Goal: Task Accomplishment & Management: Use online tool/utility

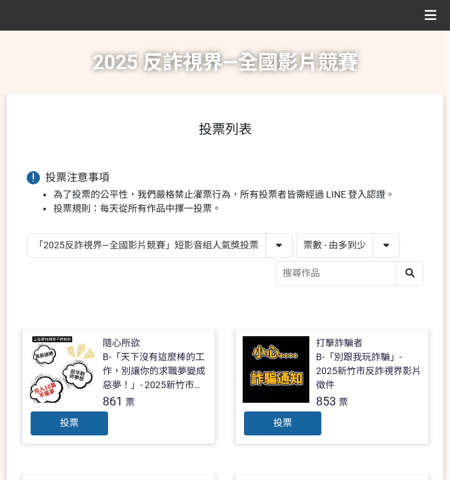
select select "vote"
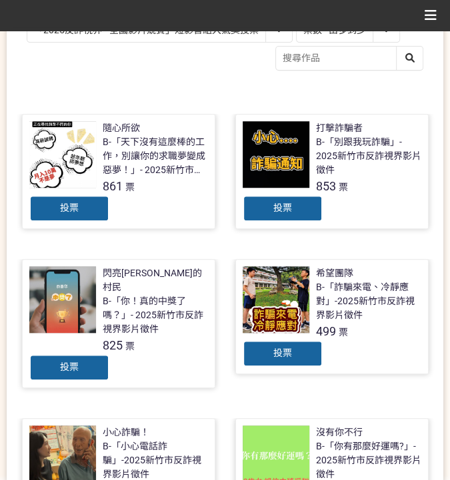
scroll to position [240, 0]
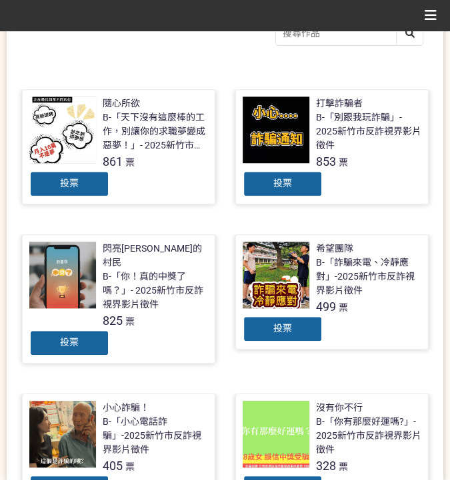
click at [259, 180] on div "投票" at bounding box center [283, 184] width 80 height 27
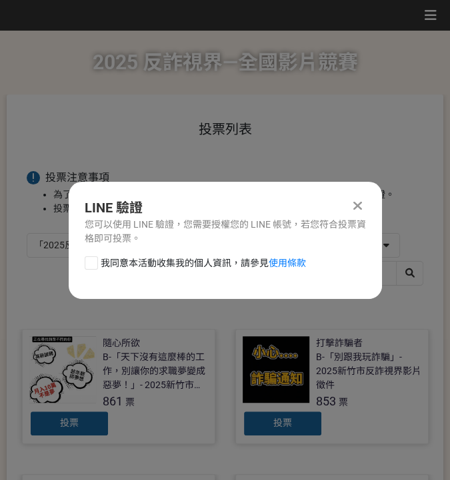
click at [157, 261] on span "我同意本活動收集我的個人資訊，請參見 使用條款" at bounding box center [203, 264] width 205 height 14
click at [94, 261] on input "我同意本活動收集我的個人資訊，請參見 使用條款" at bounding box center [89, 263] width 9 height 9
checkbox input "false"
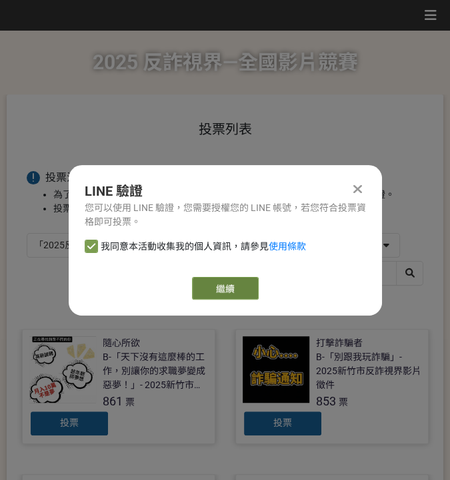
click at [223, 287] on link "繼續" at bounding box center [225, 288] width 67 height 23
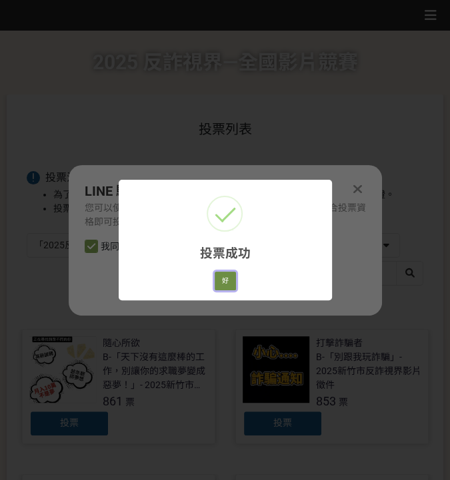
click at [221, 284] on button "好" at bounding box center [225, 281] width 21 height 19
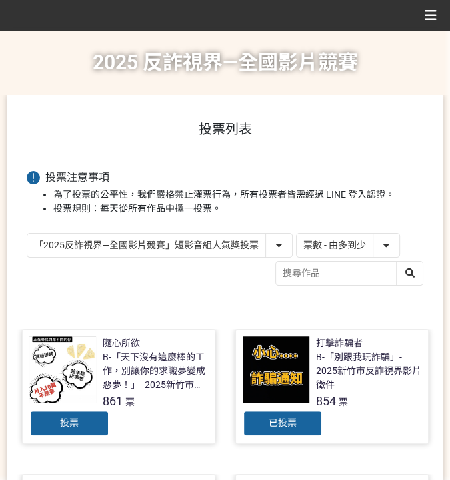
scroll to position [189, 0]
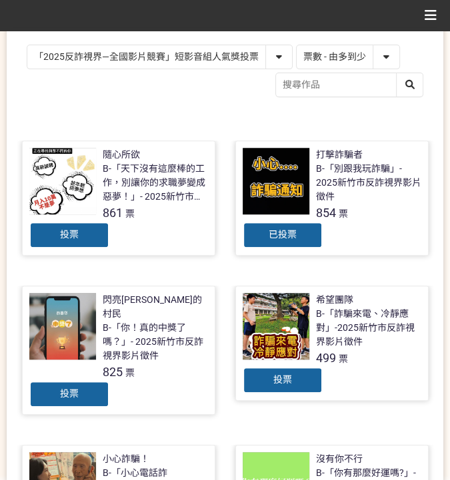
click at [156, 57] on select "「2025反詐視界—全國影片競賽」短影音組人氣獎投票 「2025反詐視界—全國影片競賽」短片組人氣獎投票" at bounding box center [159, 56] width 265 height 23
select select "13146"
click at [27, 45] on select "「2025反詐視界—全國影片競賽」短影音組人氣獎投票 「2025反詐視界—全國影片競賽」短片組人氣獎投票" at bounding box center [159, 56] width 265 height 23
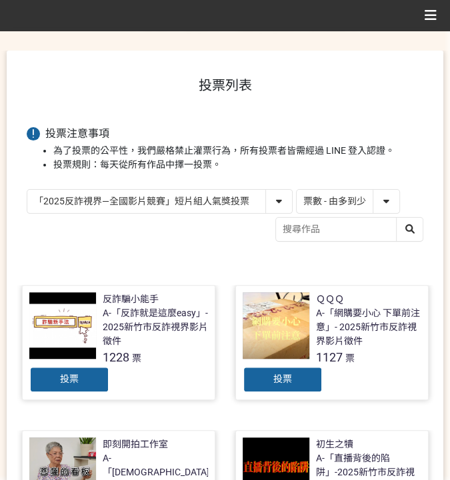
scroll to position [44, 0]
click at [113, 324] on div "A-「反詐就是這麼easy」- 2025新竹市反詐視界影片徵件" at bounding box center [155, 328] width 105 height 42
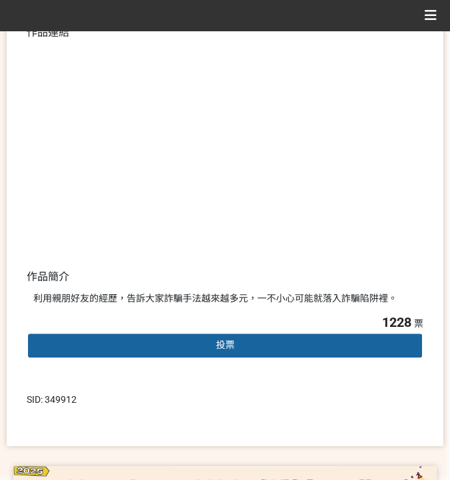
scroll to position [177, 0]
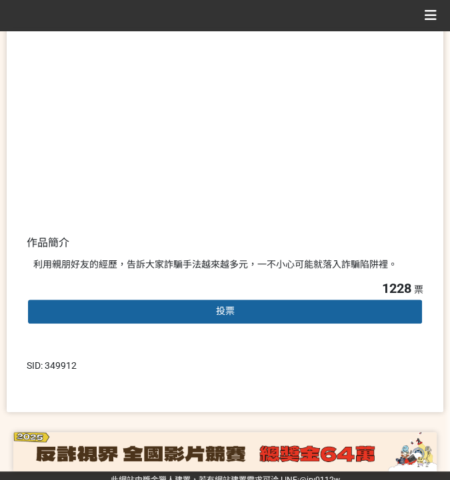
click at [291, 307] on div "投票" at bounding box center [225, 312] width 396 height 27
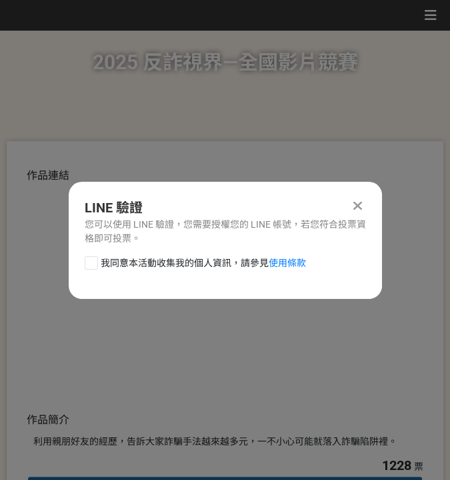
scroll to position [0, 0]
click at [159, 261] on span "我同意本活動收集我的個人資訊，請參見 使用條款" at bounding box center [203, 264] width 205 height 14
click at [94, 261] on input "我同意本活動收集我的個人資訊，請參見 使用條款" at bounding box center [89, 263] width 9 height 9
checkbox input "false"
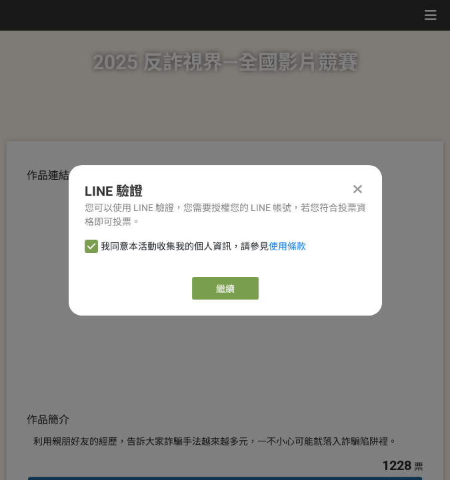
click at [231, 301] on div "LINE 驗證 您可以使用 LINE 驗證，您需要授權您的 LINE 帳號，若您符合投票資格即可投票。 我同意本活動收集我的個人資訊，請參見 使用條款 繼續" at bounding box center [225, 240] width 313 height 151
click at [232, 288] on link "繼續" at bounding box center [225, 288] width 67 height 23
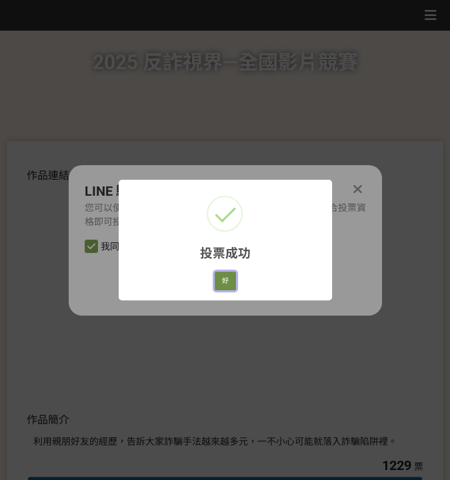
drag, startPoint x: 234, startPoint y: 280, endPoint x: 227, endPoint y: 285, distance: 9.1
click at [227, 285] on button "好" at bounding box center [225, 281] width 21 height 19
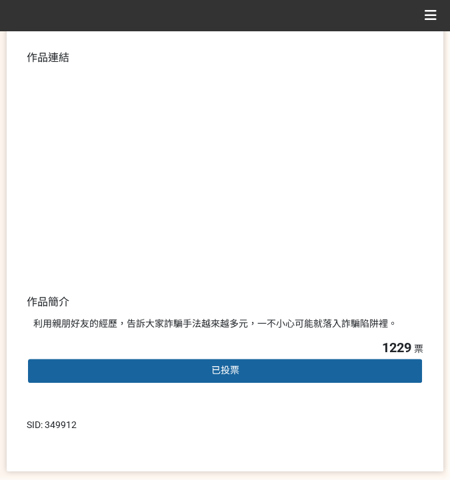
scroll to position [69, 0]
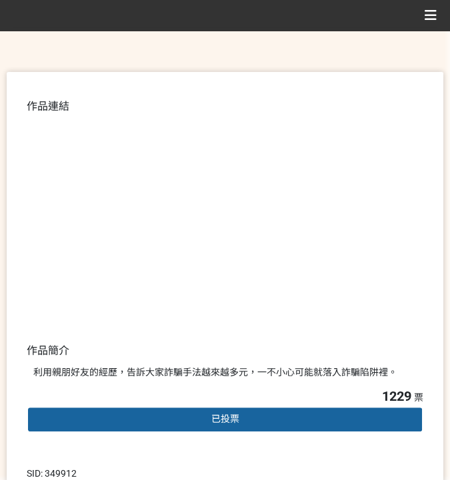
select select "13146"
select select "vote"
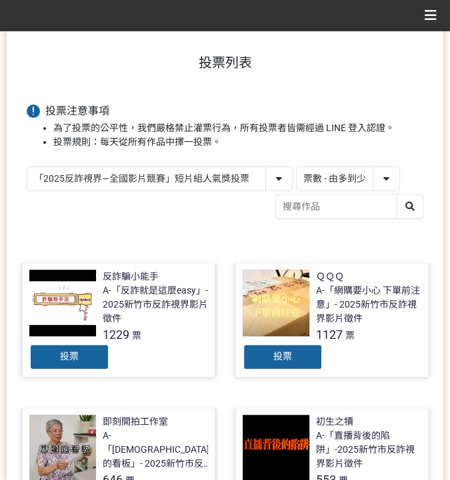
scroll to position [89, 0]
